Goal: Find specific page/section: Find specific page/section

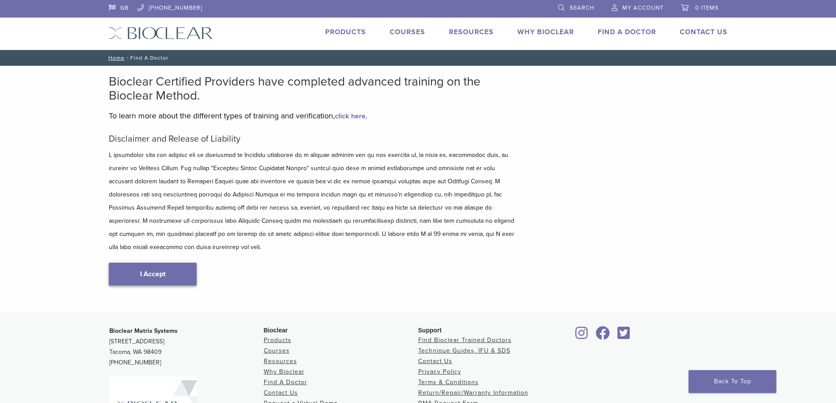
click at [151, 263] on link "I Accept" at bounding box center [153, 274] width 88 height 23
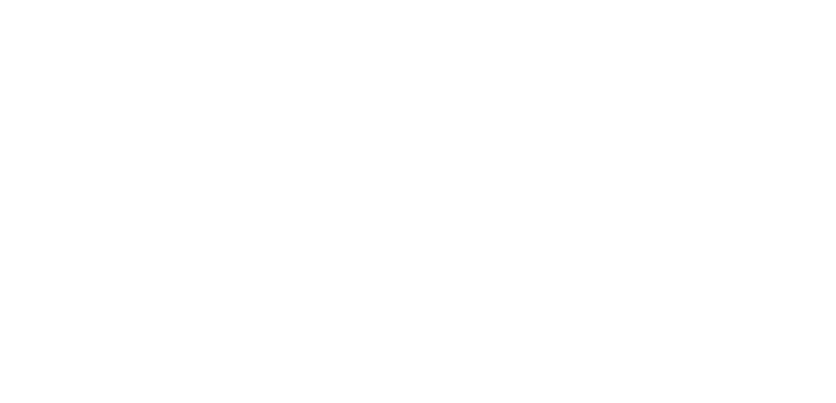
scroll to position [88, 0]
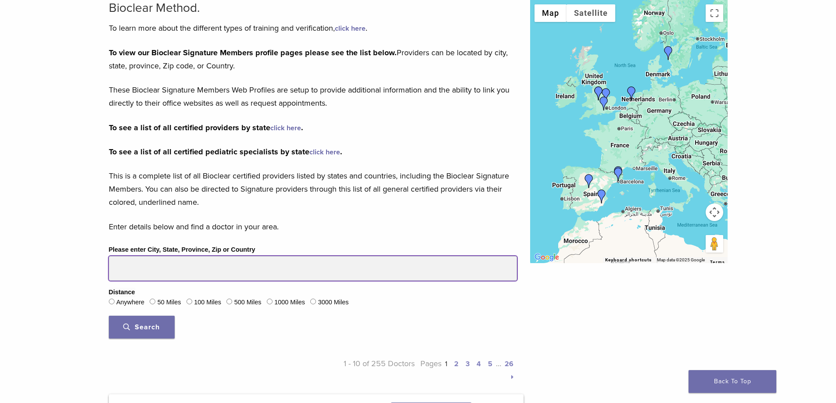
click at [140, 266] on input "Please enter City, State, Province, Zip or Country" at bounding box center [313, 268] width 408 height 25
type input "*******"
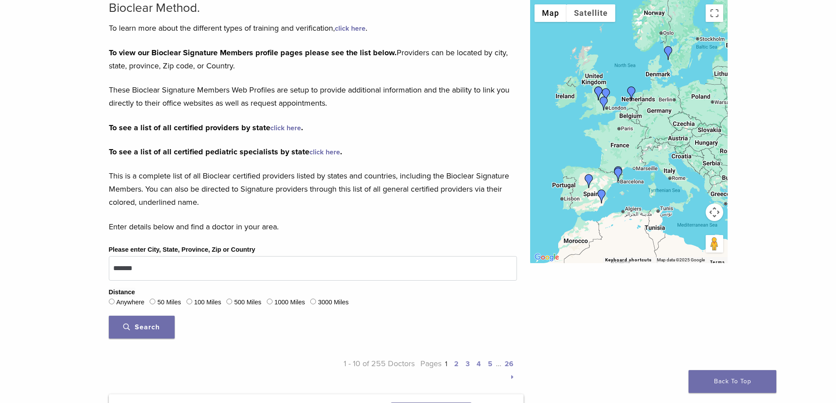
click at [152, 326] on span "Search" at bounding box center [141, 327] width 36 height 9
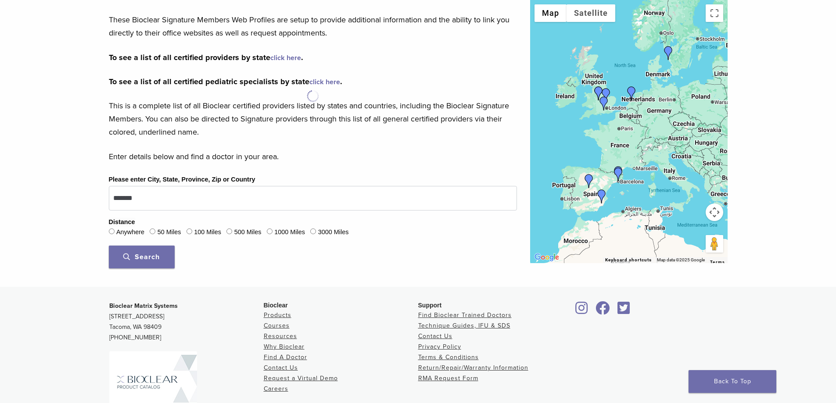
scroll to position [176, 0]
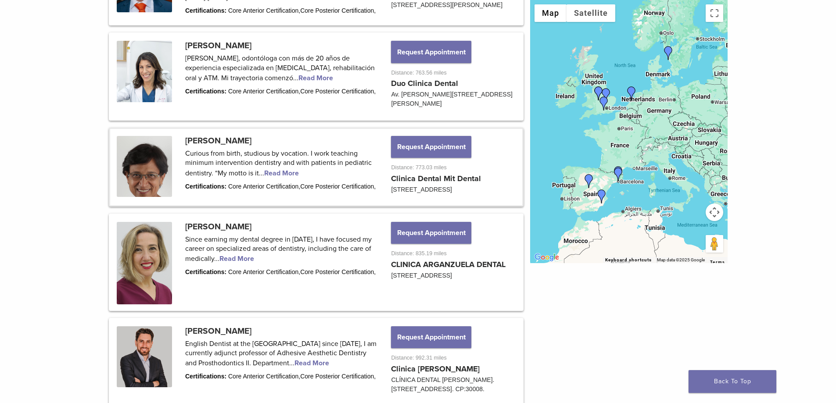
scroll to position [1141, 0]
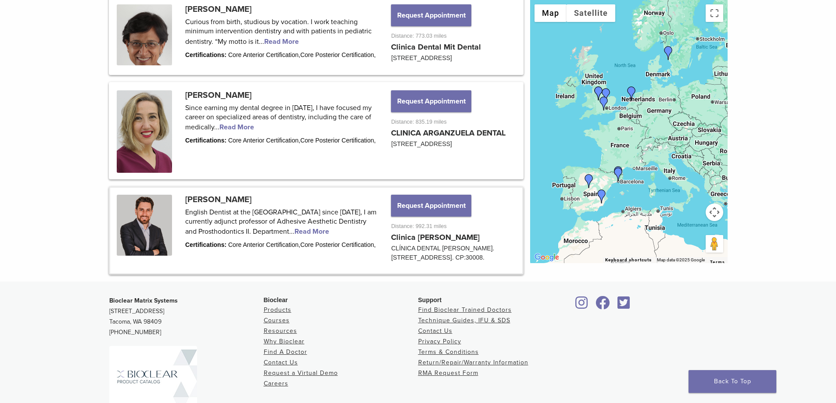
click at [229, 233] on link at bounding box center [316, 231] width 412 height 86
click at [309, 265] on link at bounding box center [316, 231] width 412 height 86
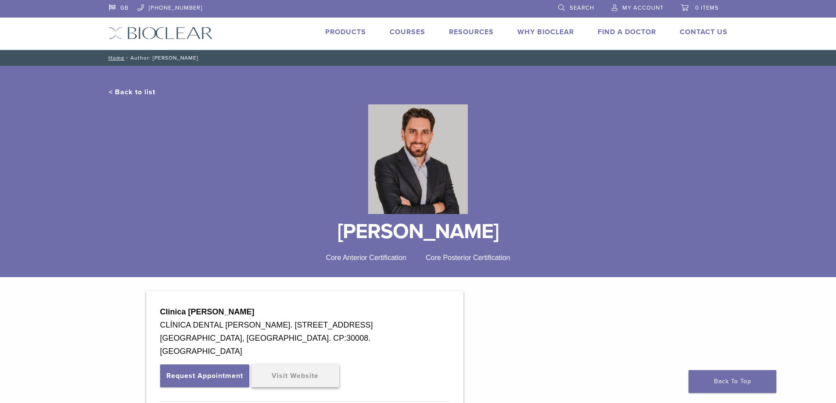
click at [298, 376] on link "Visit Website" at bounding box center [295, 376] width 88 height 23
